Goal: Task Accomplishment & Management: Use online tool/utility

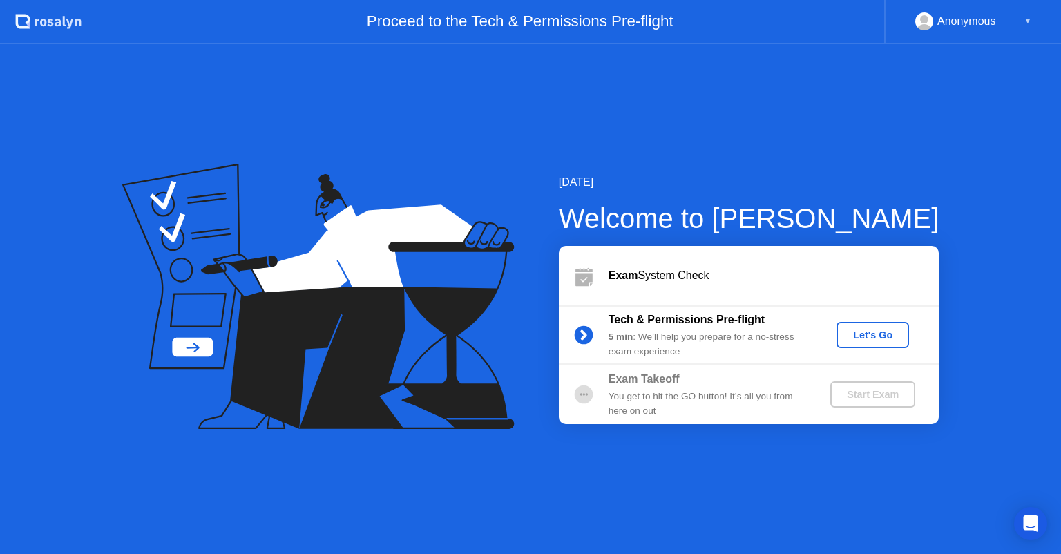
click at [876, 335] on div "Let's Go" at bounding box center [872, 335] width 61 height 11
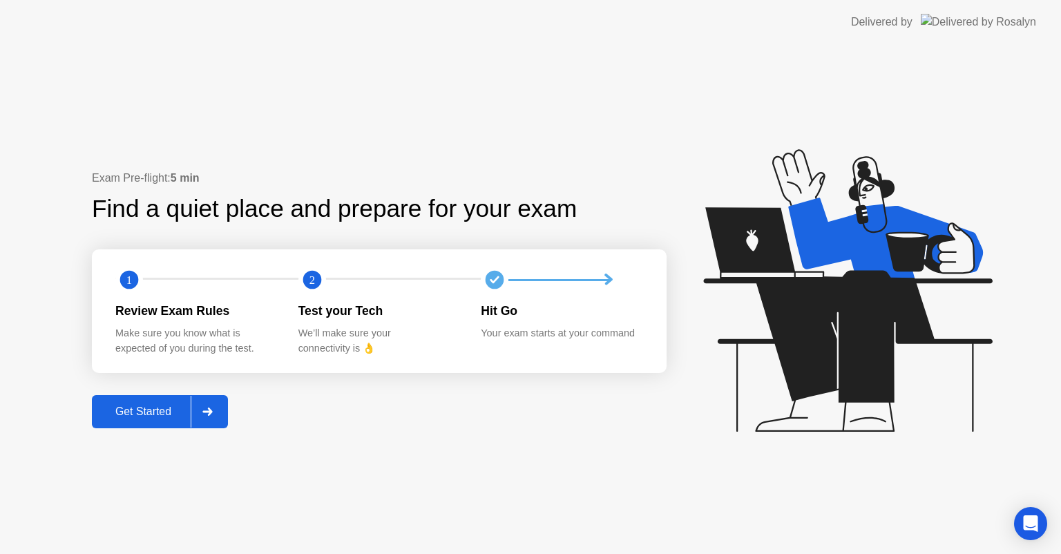
click at [155, 410] on div "Get Started" at bounding box center [143, 412] width 95 height 12
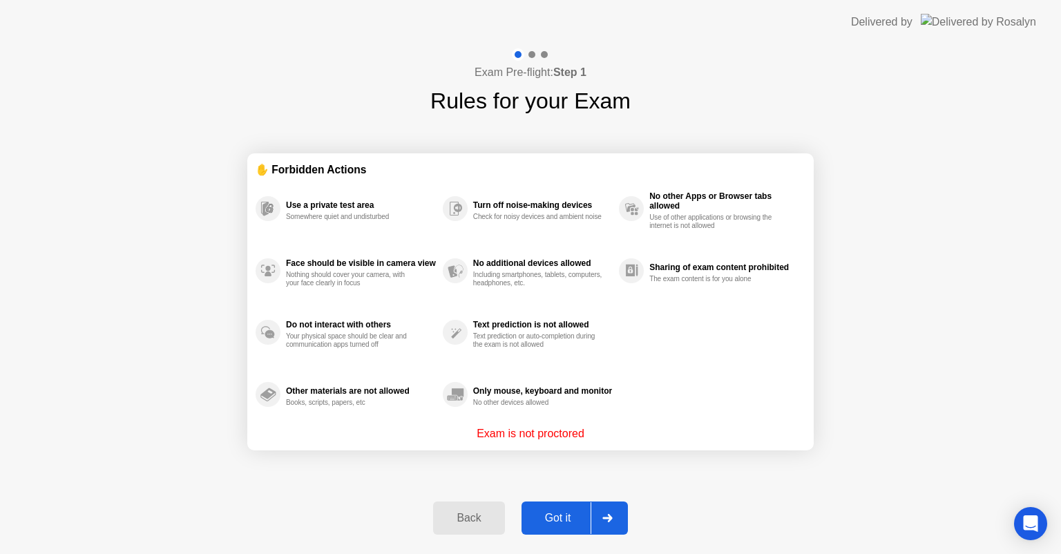
click at [563, 519] on div "Got it" at bounding box center [558, 518] width 65 height 12
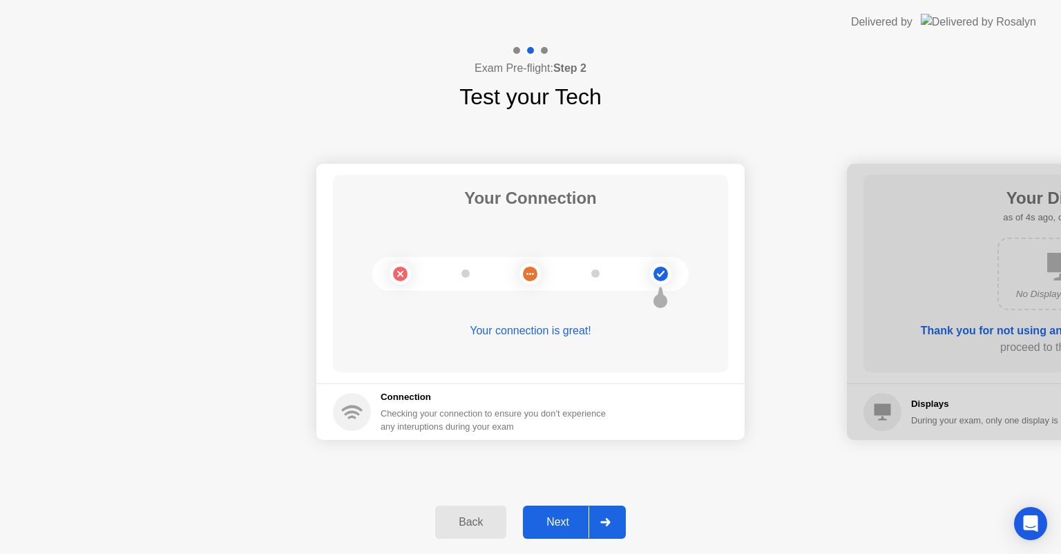
click at [561, 520] on div "Next" at bounding box center [557, 522] width 61 height 12
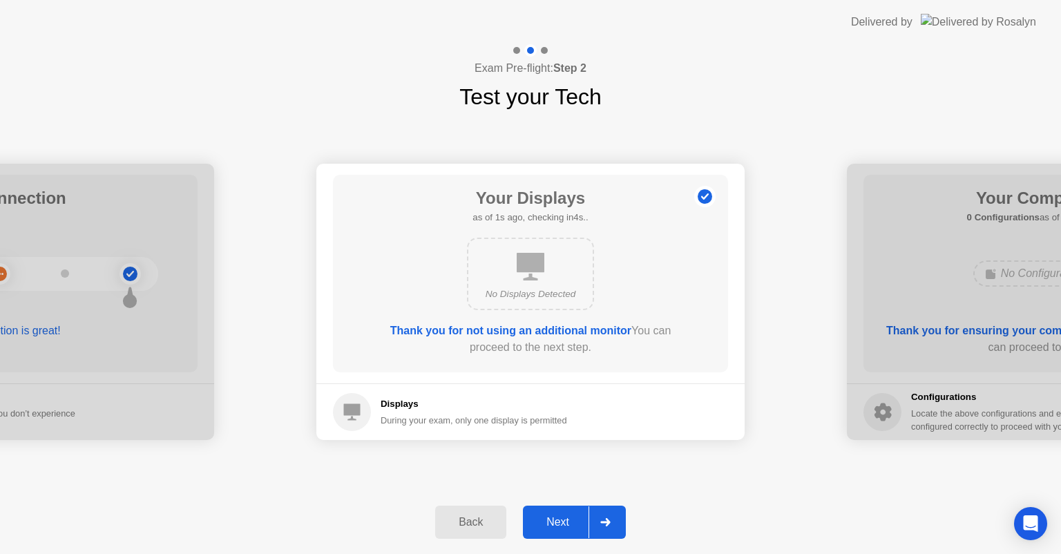
click at [556, 526] on div "Next" at bounding box center [557, 522] width 61 height 12
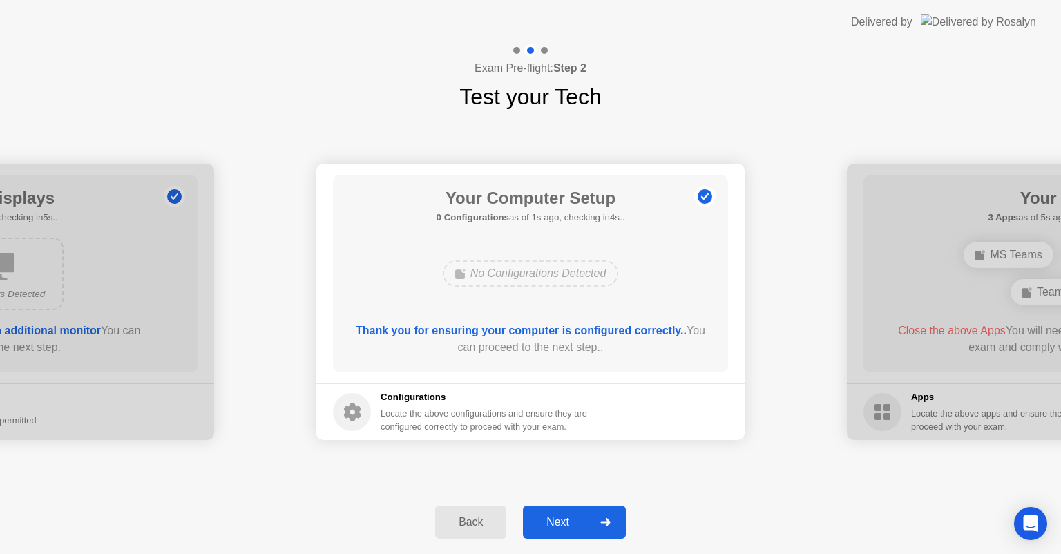
click at [556, 526] on div "Next" at bounding box center [557, 522] width 61 height 12
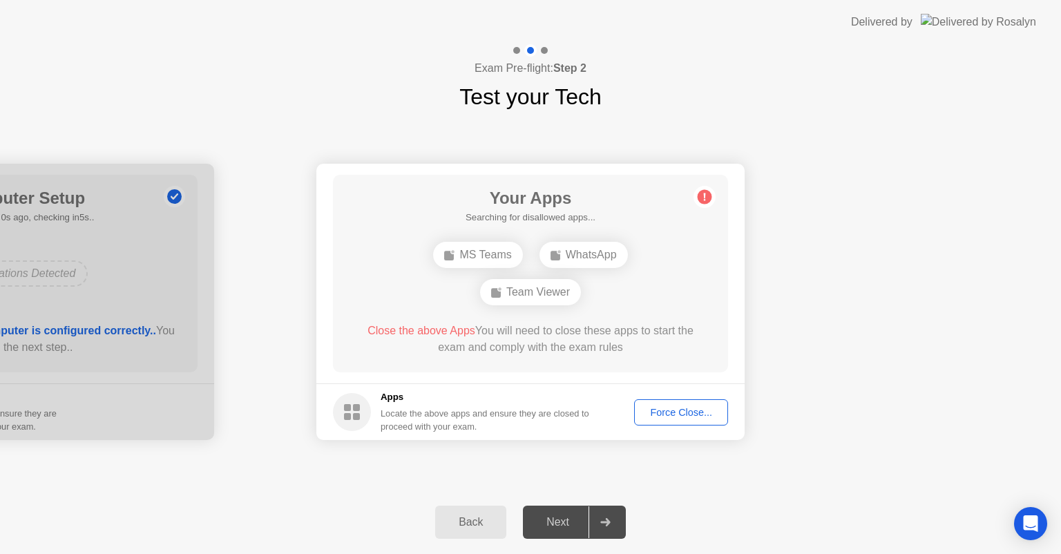
click at [545, 298] on div "Team Viewer" at bounding box center [530, 292] width 101 height 26
click at [685, 416] on div "Force Close..." at bounding box center [681, 412] width 84 height 11
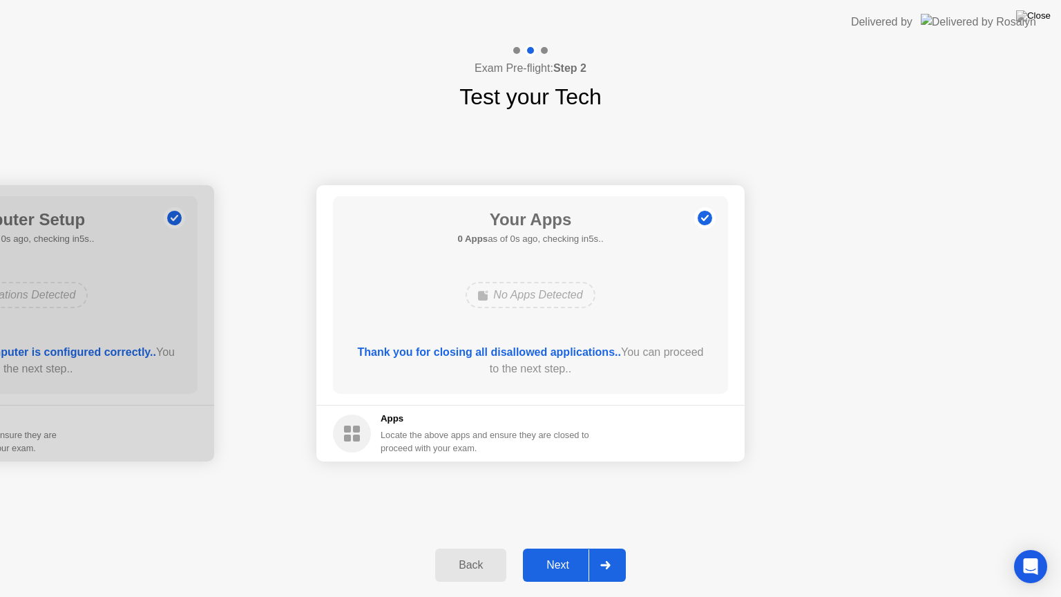
click at [545, 553] on div "Next" at bounding box center [557, 565] width 61 height 12
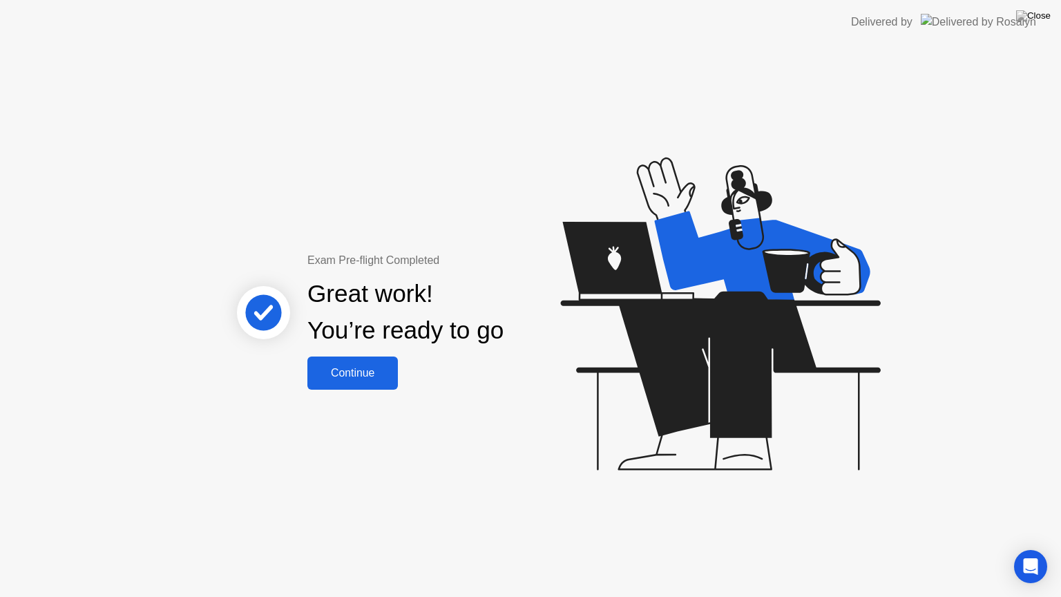
click at [332, 378] on div "Continue" at bounding box center [353, 373] width 82 height 12
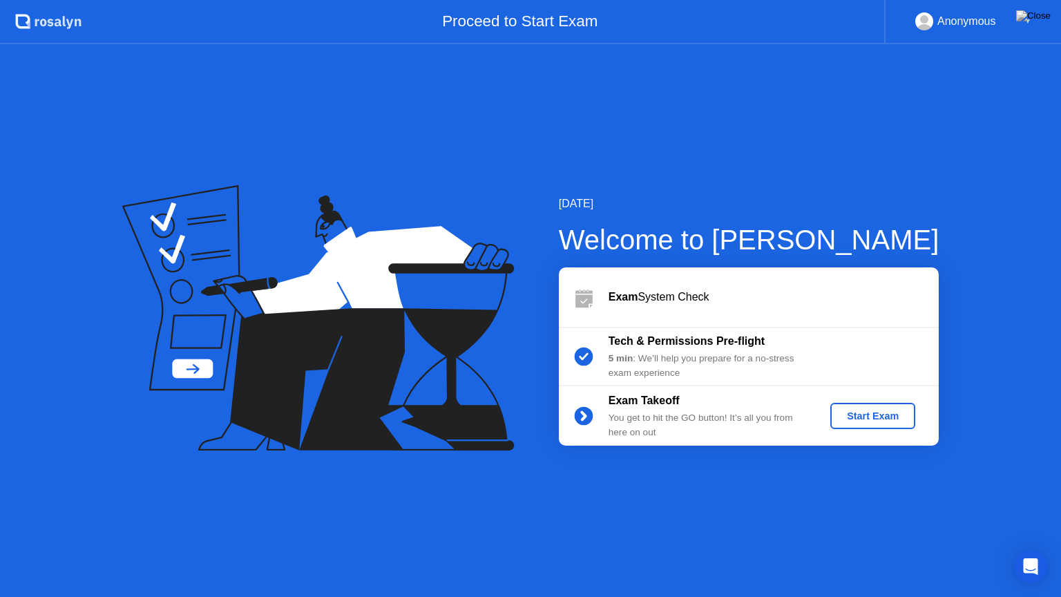
click at [873, 424] on button "Start Exam" at bounding box center [873, 416] width 85 height 26
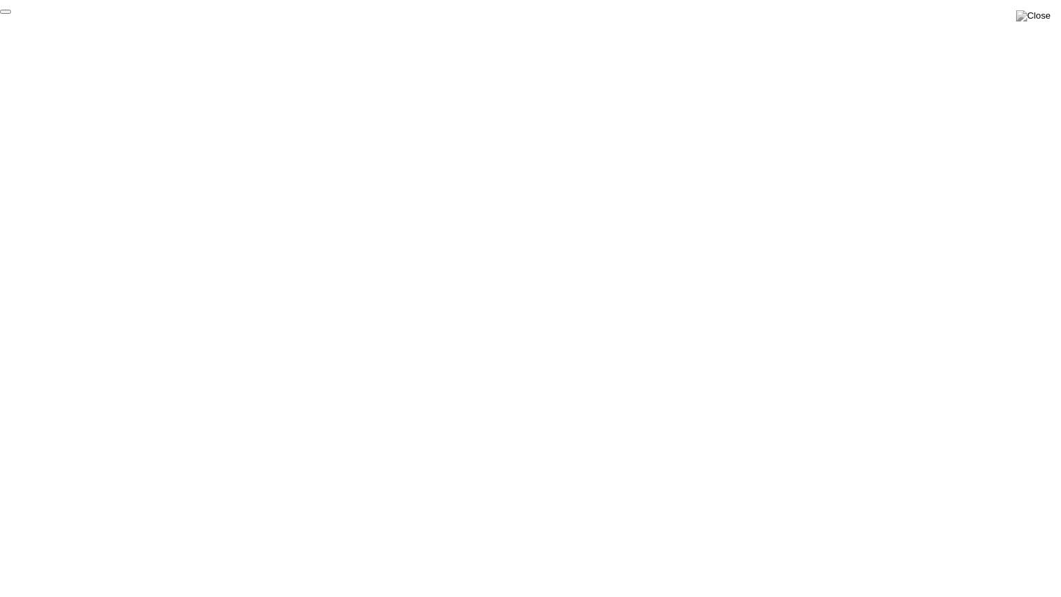
click div "End Proctoring Session"
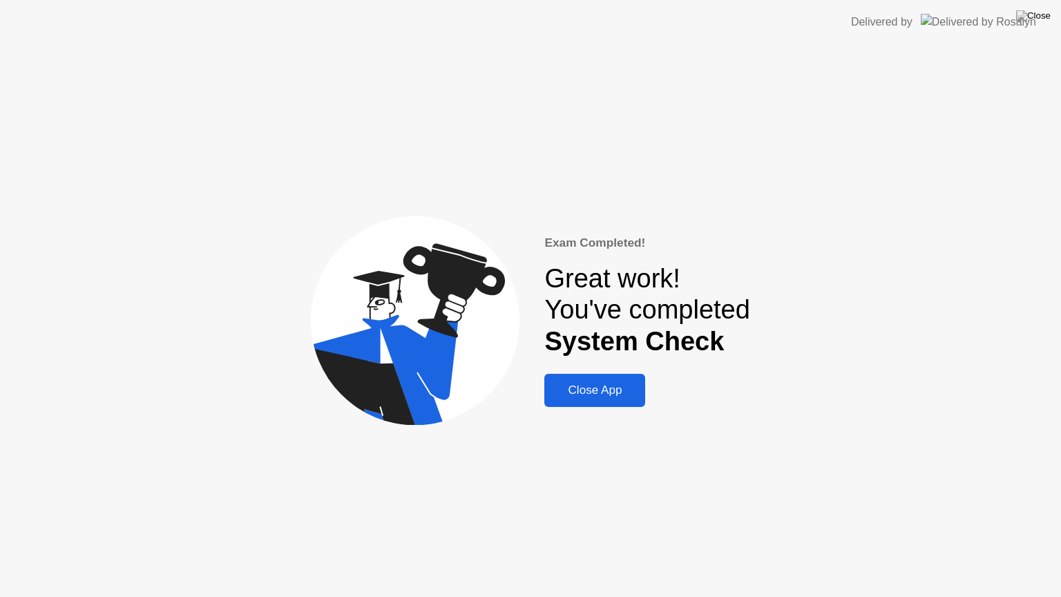
click at [613, 393] on div "Close App" at bounding box center [595, 390] width 93 height 14
